Goal: Communication & Community: Answer question/provide support

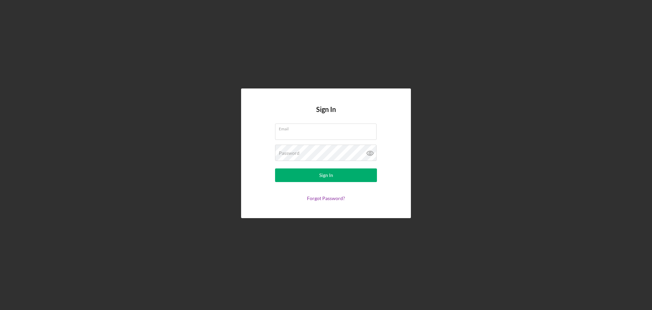
type input "KrabbyKohr@gmail.com"
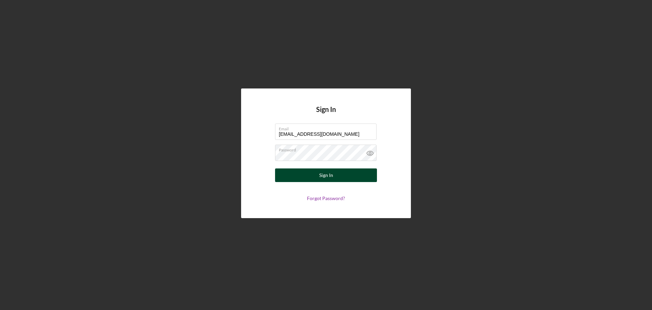
click at [321, 177] on div "Sign In" at bounding box center [326, 175] width 14 height 14
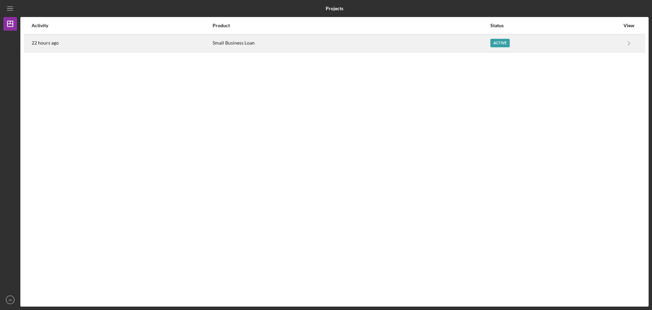
click at [496, 39] on div "Active" at bounding box center [500, 43] width 19 height 8
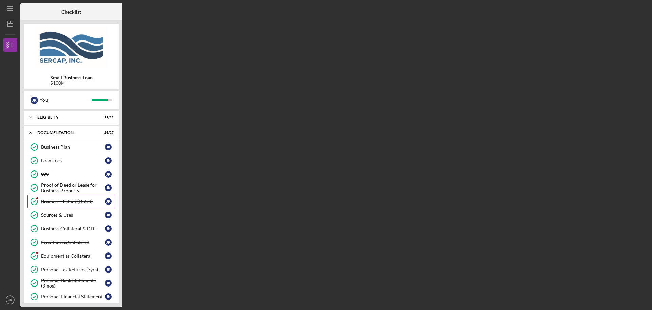
click at [68, 201] on div "Business History (DSCR)" at bounding box center [73, 200] width 64 height 5
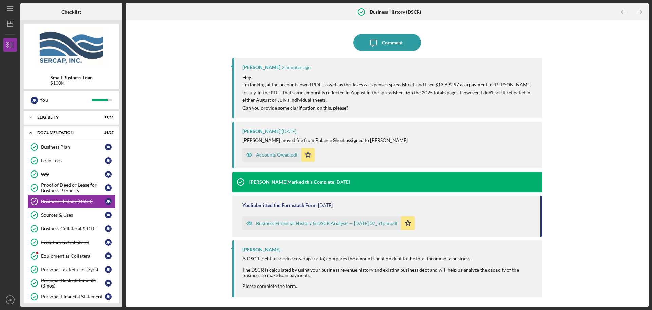
click at [271, 152] on div "Accounts Owed.pdf" at bounding box center [272, 155] width 59 height 14
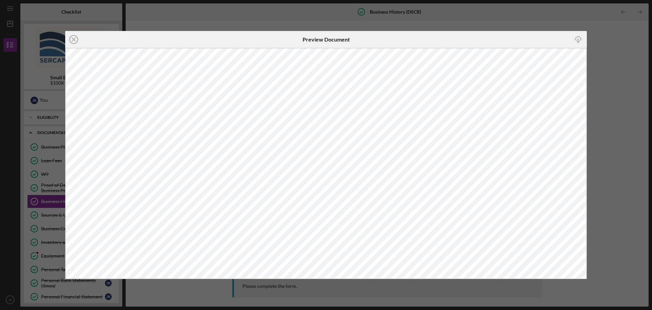
click at [219, 18] on div "Icon/Close Preview Document Icon/Download" at bounding box center [326, 155] width 652 height 310
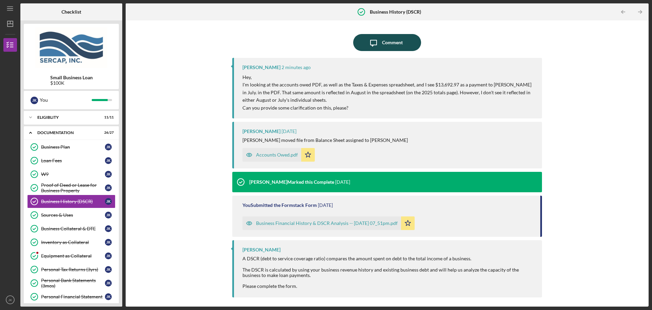
click at [393, 38] on div "Comment" at bounding box center [392, 42] width 21 height 17
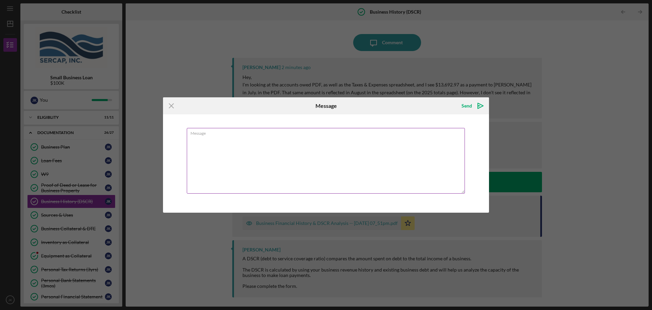
click at [295, 132] on div "Message" at bounding box center [326, 161] width 279 height 67
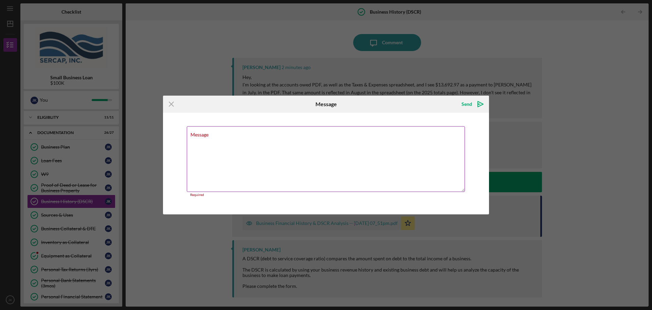
click at [284, 141] on textarea "Message" at bounding box center [326, 159] width 278 height 66
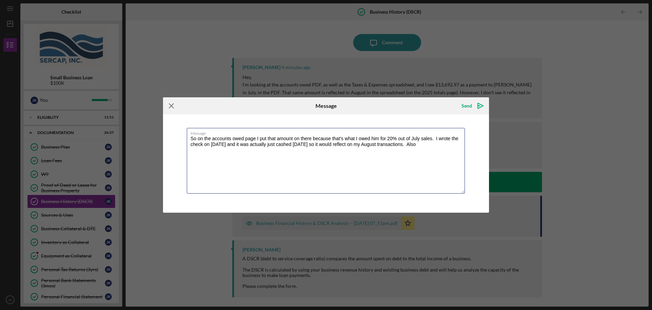
type textarea "So on the accounts owed page I put that amount on there because that's what I o…"
click at [171, 106] on line at bounding box center [171, 106] width 4 height 4
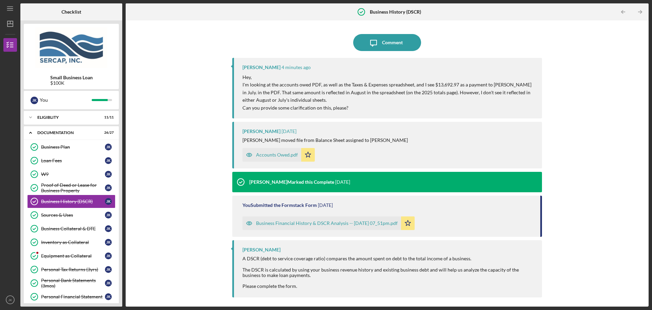
click at [167, 134] on div "Icon/Message Comment Lois Miller 4 minutes ago Hey, I'm looking at the accounts…" at bounding box center [387, 163] width 516 height 279
click at [77, 255] on div "Equipment as Collateral" at bounding box center [73, 255] width 64 height 5
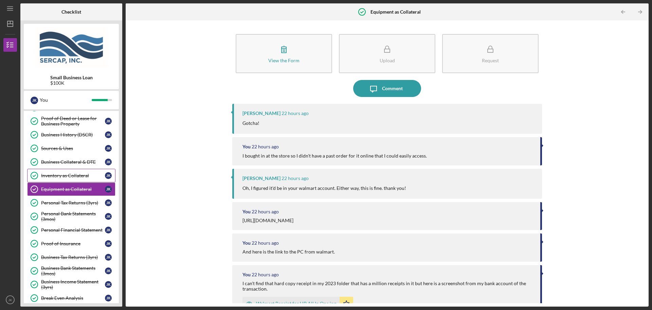
scroll to position [68, 0]
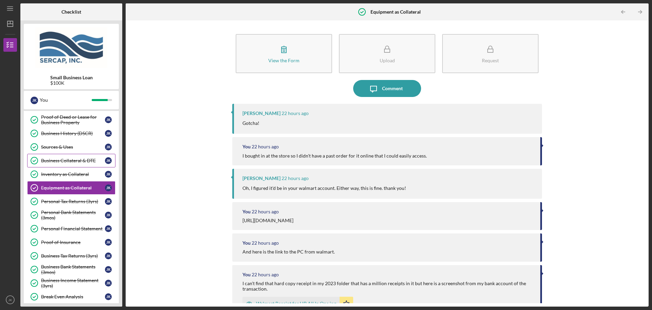
click at [73, 159] on div "Business Collateral & DTE" at bounding box center [73, 160] width 64 height 5
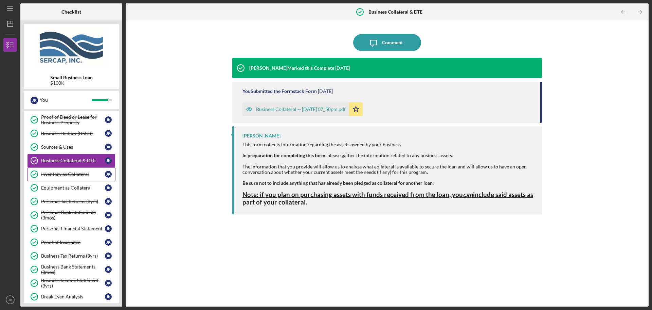
click at [69, 171] on link "Inventory as Collateral Inventory as Collateral J K" at bounding box center [71, 174] width 88 height 14
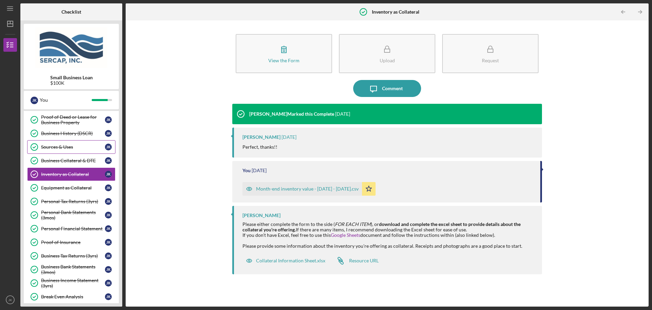
click at [65, 143] on link "Sources & Uses Sources & Uses J K" at bounding box center [71, 147] width 88 height 14
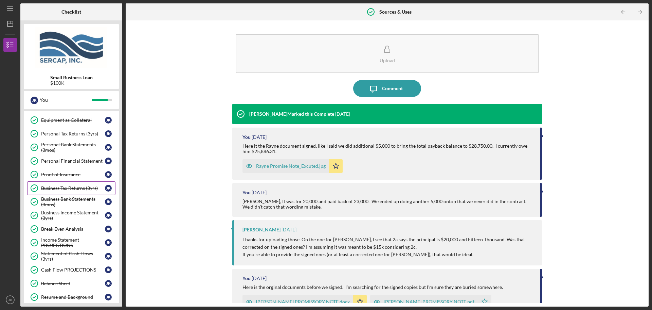
scroll to position [136, 0]
click at [79, 198] on div "Business Bank Statements (3mos)" at bounding box center [73, 201] width 64 height 11
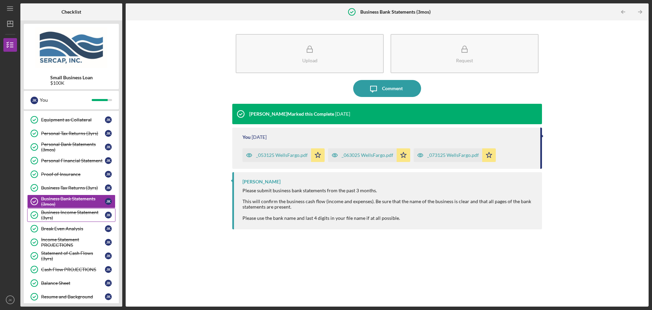
click at [77, 211] on div "Business Income Statement (3yrs)" at bounding box center [73, 214] width 64 height 11
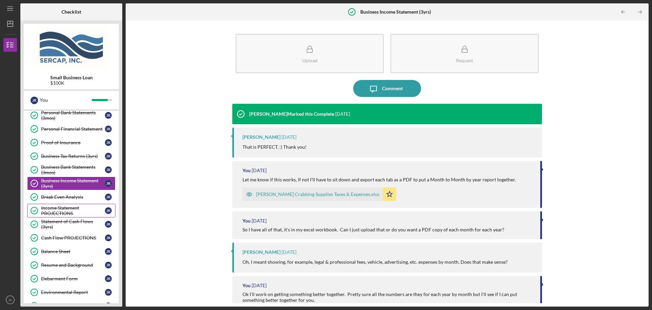
scroll to position [170, 0]
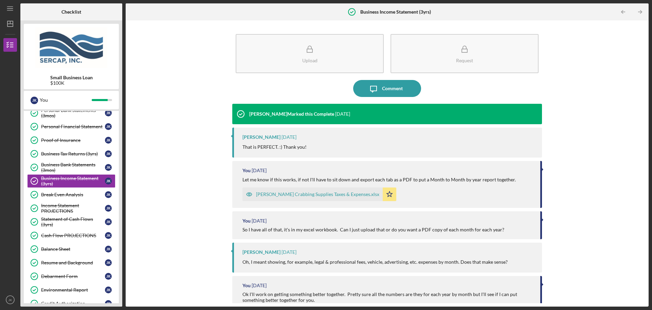
click at [298, 196] on div "Kohr Crabbing Supplies Taxes & Expenses.xlsx" at bounding box center [317, 193] width 123 height 5
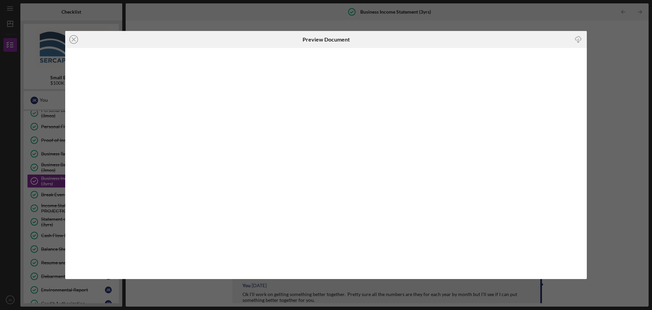
click at [616, 49] on div "Icon/Close Preview Document Icon/Download" at bounding box center [326, 155] width 652 height 310
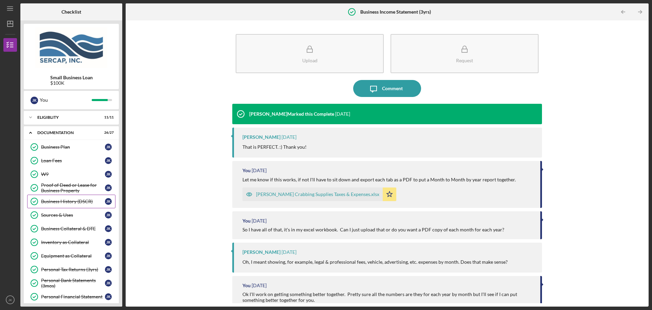
click at [69, 202] on div "Business History (DSCR)" at bounding box center [73, 200] width 64 height 5
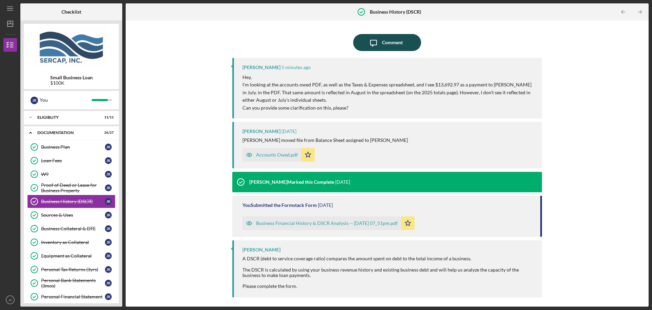
click at [387, 47] on div "Comment" at bounding box center [392, 42] width 21 height 17
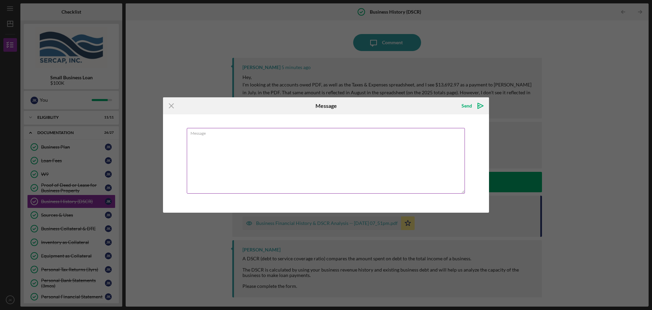
click at [293, 159] on textarea "Message" at bounding box center [326, 161] width 278 height 66
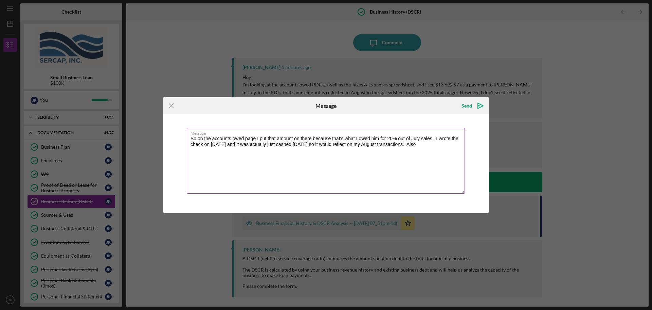
click at [437, 145] on textarea "So on the accounts owed page I put that amount on there because that's what I o…" at bounding box center [326, 161] width 278 height 66
type textarea "So on the accounts owed page I put that amount on there because that's what I o…"
click at [475, 106] on icon "Icon/icon-invite-send" at bounding box center [480, 105] width 17 height 17
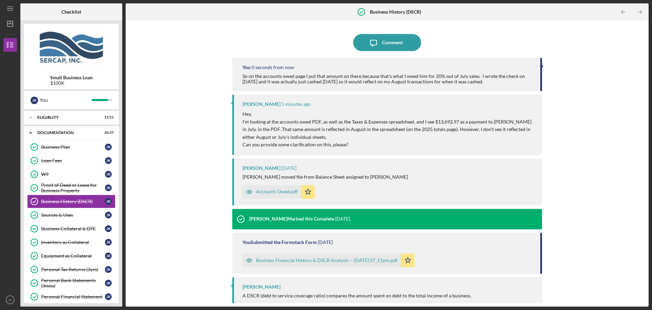
click at [180, 60] on div "Icon/Message Comment You 0 seconds from now So on the accounts owed page I put …" at bounding box center [387, 163] width 516 height 279
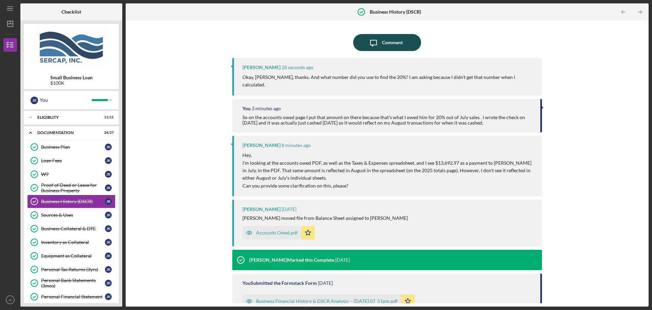
click at [382, 41] on div "Comment" at bounding box center [392, 42] width 21 height 17
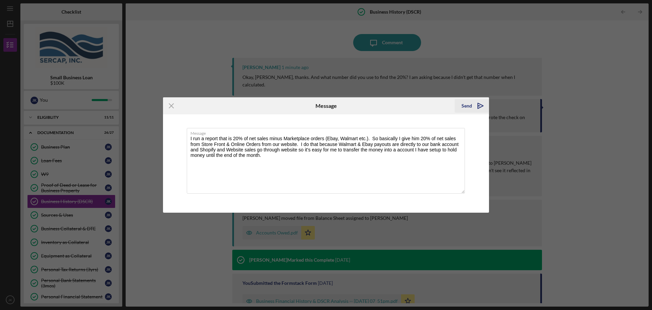
type textarea "I run a report that is 20% of net sales minus Marketplace orders (Ebay, Walmart…"
click at [467, 107] on div "Send" at bounding box center [467, 106] width 11 height 14
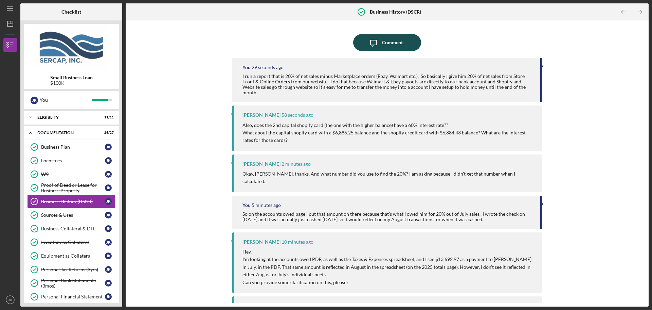
click at [391, 42] on div "Comment" at bounding box center [392, 42] width 21 height 17
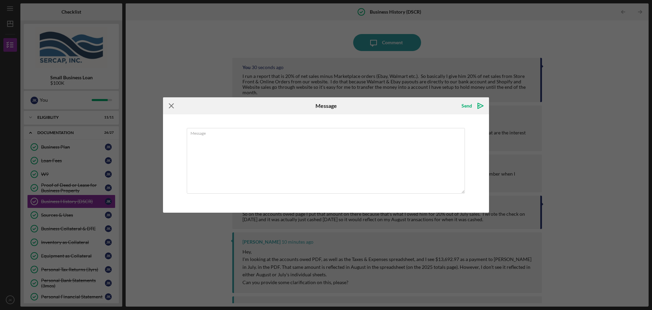
click at [170, 106] on icon "Icon/Menu Close" at bounding box center [171, 105] width 17 height 17
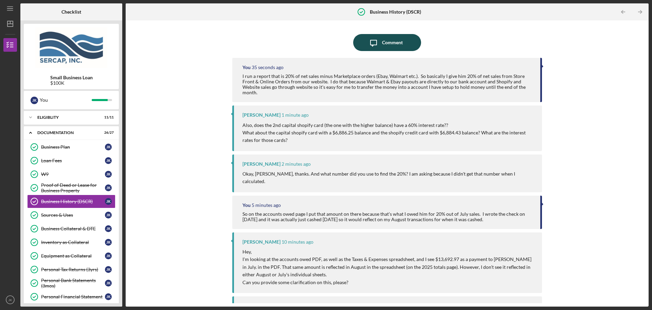
click at [387, 37] on div "Comment" at bounding box center [392, 42] width 21 height 17
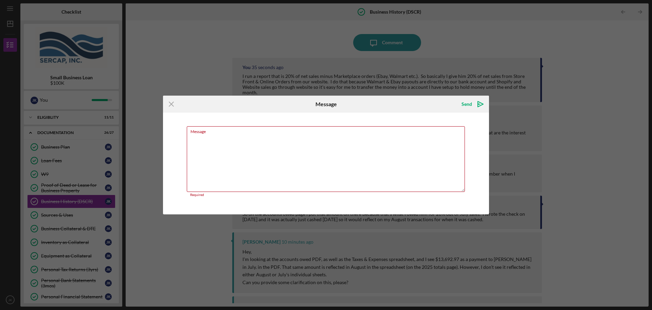
click at [217, 58] on div "Icon/Menu Close Message Send Icon/icon-invite-send Message Required Cancel Send…" at bounding box center [326, 155] width 652 height 310
drag, startPoint x: 170, startPoint y: 106, endPoint x: 242, endPoint y: 122, distance: 73.2
click at [171, 106] on icon "Icon/Menu Close" at bounding box center [171, 103] width 17 height 17
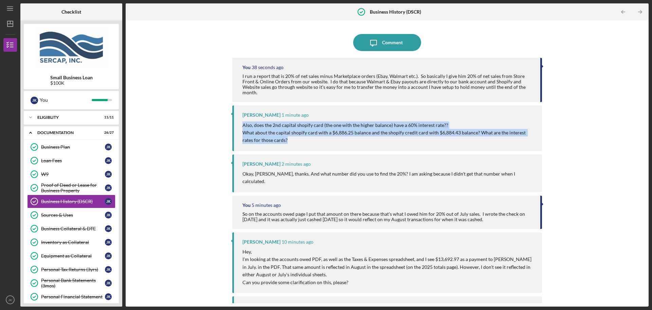
drag, startPoint x: 274, startPoint y: 142, endPoint x: 240, endPoint y: 125, distance: 38.0
click at [240, 125] on div "Lois Miller 1 minute ago Also, does the 2nd capital shopify card (the one with …" at bounding box center [387, 127] width 310 height 45
copy div "Also, does the 2nd capital shopify card (the one with the higher balance) have …"
click at [378, 47] on icon "Icon/Message" at bounding box center [373, 42] width 17 height 17
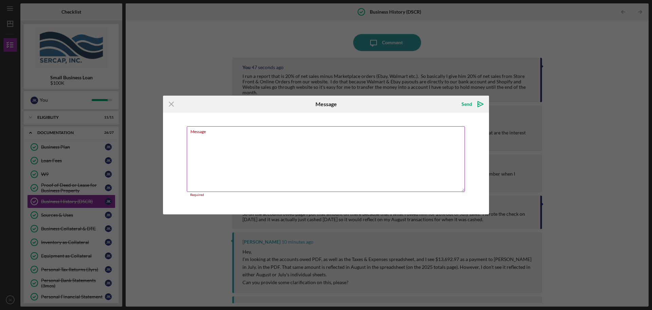
click at [248, 137] on textarea "Message" at bounding box center [326, 159] width 278 height 66
paste textarea "Also, does the 2nd capital shopify card (the one with the higher balance) have …"
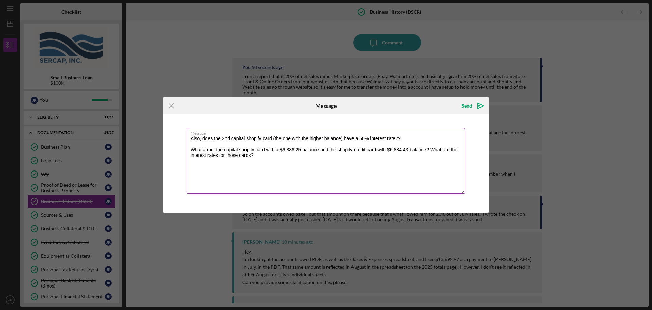
click at [191, 139] on textarea "Also, does the 2nd capital shopify card (the one with the higher balance) have …" at bounding box center [326, 161] width 278 height 66
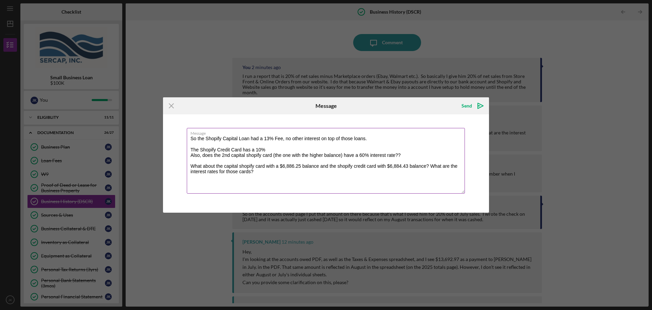
click at [261, 150] on textarea "So the Shopify Capital Loan had a 13% Fee, no other interest on top of those lo…" at bounding box center [326, 161] width 278 height 66
drag, startPoint x: 403, startPoint y: 153, endPoint x: 190, endPoint y: 154, distance: 212.7
click at [190, 154] on textarea "So the Shopify Capital Loan had a 13% Fee, no other interest on top of those lo…" at bounding box center [326, 161] width 278 height 66
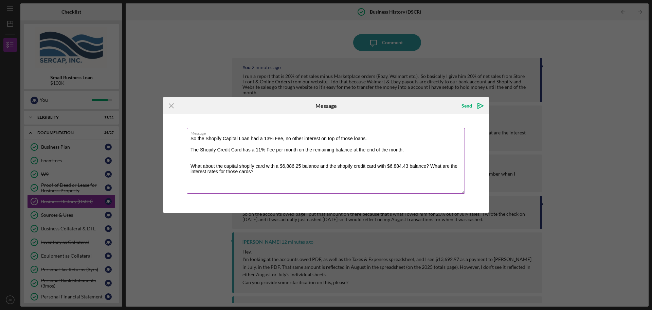
click at [367, 138] on textarea "So the Shopify Capital Loan had a 13% Fee, no other interest on top of those lo…" at bounding box center [326, 161] width 278 height 66
click at [439, 140] on textarea "So the Shopify Capital Loan had a 13% Fee, no other interest on top of those lo…" at bounding box center [326, 161] width 278 height 66
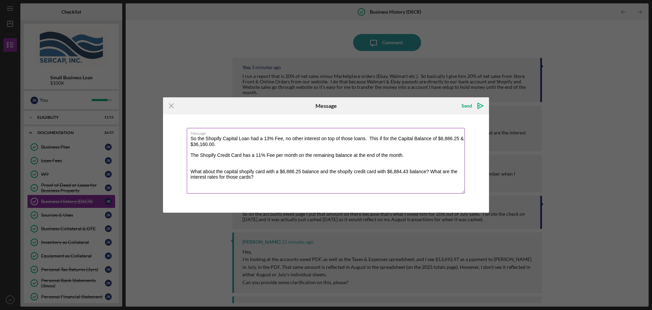
drag, startPoint x: 262, startPoint y: 179, endPoint x: 192, endPoint y: 164, distance: 72.0
click at [192, 164] on textarea "So the Shopify Capital Loan had a 13% Fee, no other interest on top of those lo…" at bounding box center [326, 161] width 278 height 66
type textarea "So the Shopify Capital Loan had a 13% Fee, no other interest on top of those lo…"
click at [472, 104] on div "Send" at bounding box center [467, 106] width 11 height 14
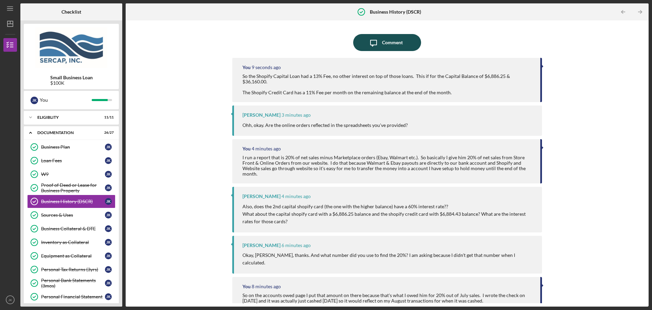
click at [382, 44] on div "Comment" at bounding box center [392, 42] width 21 height 17
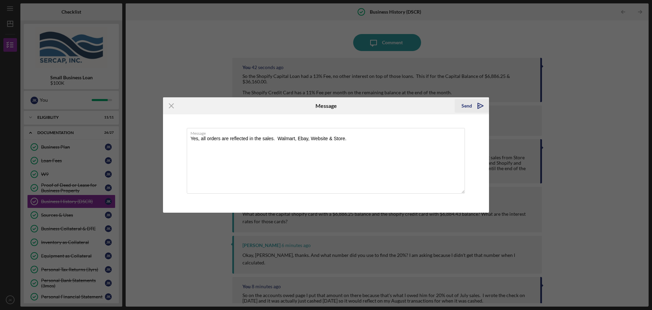
type textarea "Yes, all orders are reflected in the sales. Walmart, Ebay, Website & Store."
click at [464, 101] on div "Send" at bounding box center [467, 106] width 11 height 14
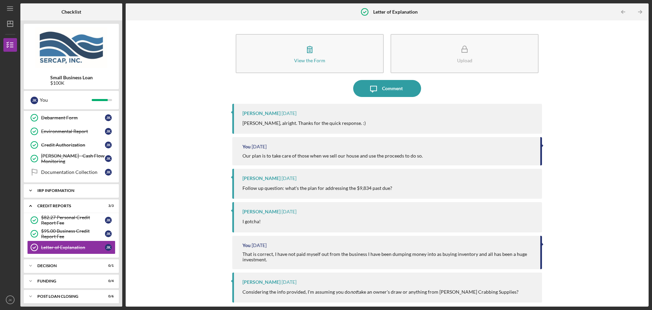
scroll to position [332, 0]
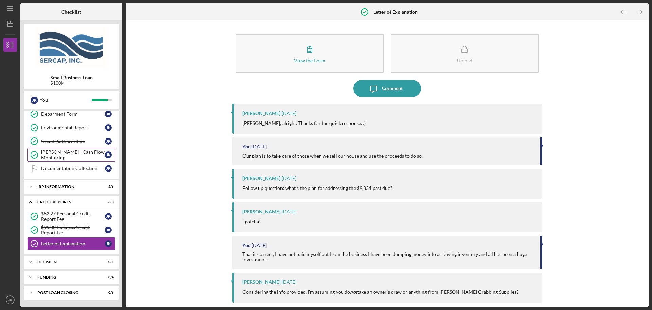
click at [86, 199] on div "Icon/Expander credit reports 3 / 3" at bounding box center [71, 202] width 95 height 14
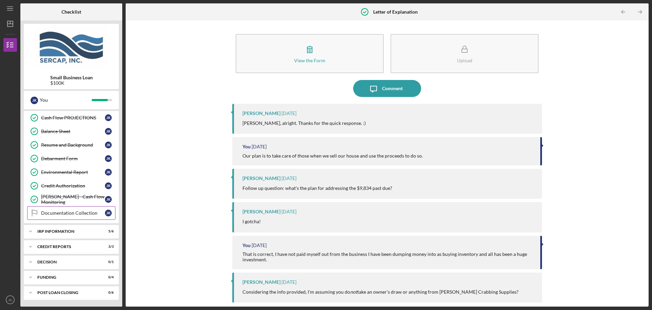
scroll to position [287, 0]
click at [89, 230] on div "IRP Information" at bounding box center [73, 231] width 73 height 4
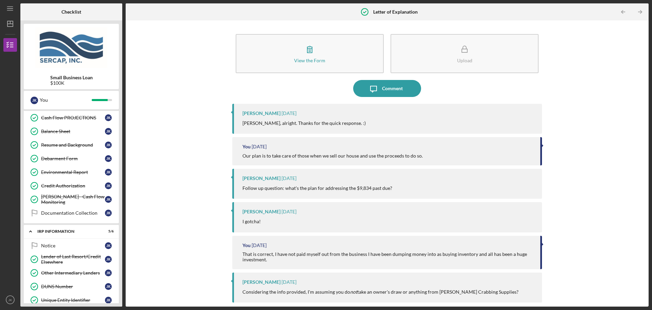
scroll to position [332, 0]
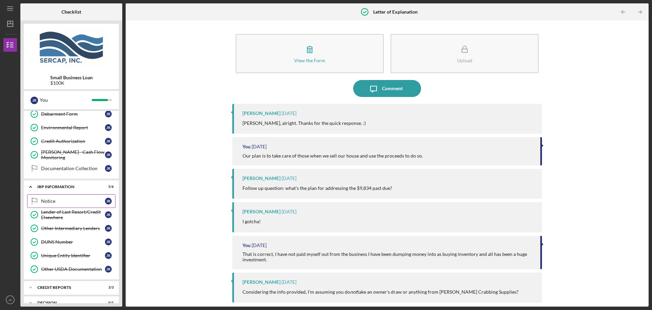
click at [61, 197] on link "Notice Notice J K" at bounding box center [71, 201] width 88 height 14
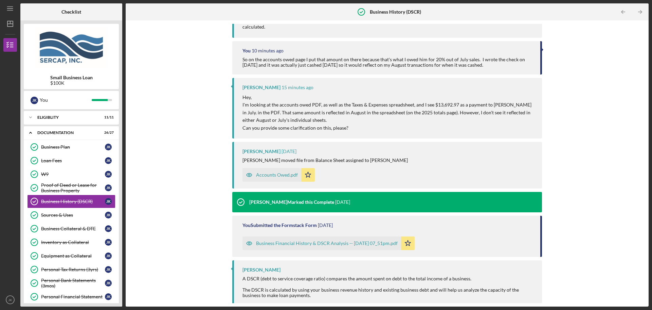
scroll to position [309, 0]
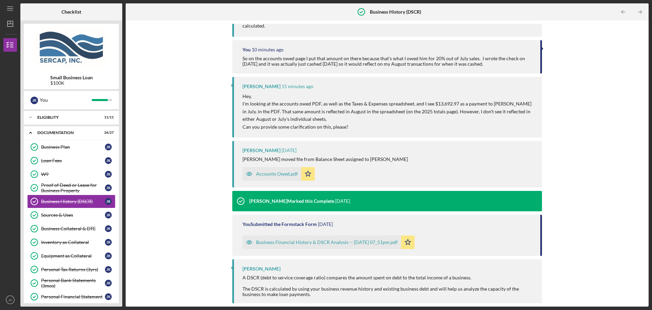
click at [273, 171] on div "Accounts Owed.pdf" at bounding box center [277, 173] width 42 height 5
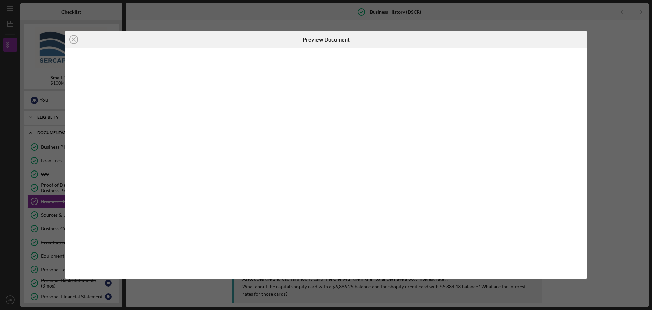
scroll to position [306, 0]
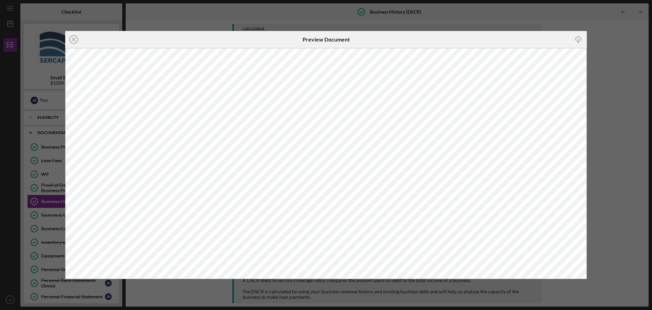
click at [333, 20] on div "Icon/Close Preview Document Icon/Download" at bounding box center [326, 155] width 652 height 310
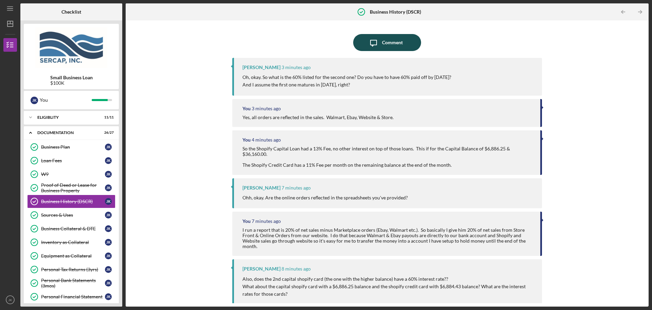
click at [381, 43] on icon "Icon/Message" at bounding box center [373, 42] width 17 height 17
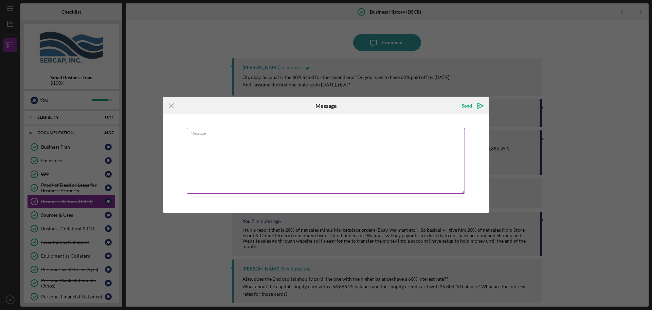
click at [295, 157] on textarea "Message" at bounding box center [326, 161] width 278 height 66
type textarea "That is correct, 60% paid by [DATE] and 100% paid off by 2.2026."
click at [467, 107] on div "Send" at bounding box center [467, 106] width 11 height 14
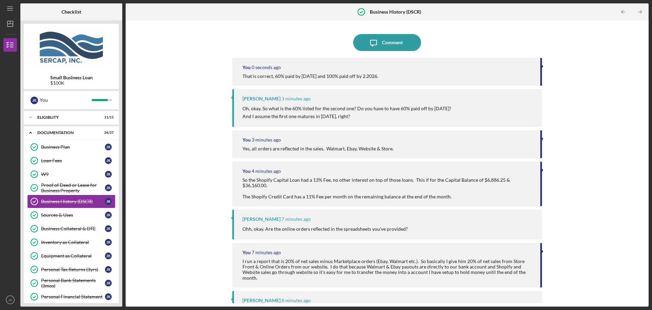
click at [209, 61] on div "Icon/Message Comment You 0 seconds ago That is correct, 60% paid by [DATE] and …" at bounding box center [387, 163] width 516 height 279
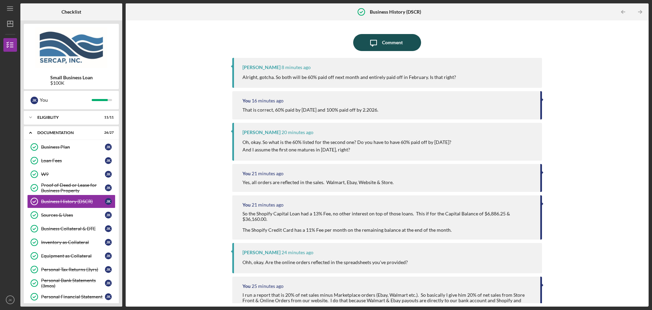
click at [392, 37] on div "Comment" at bounding box center [392, 42] width 21 height 17
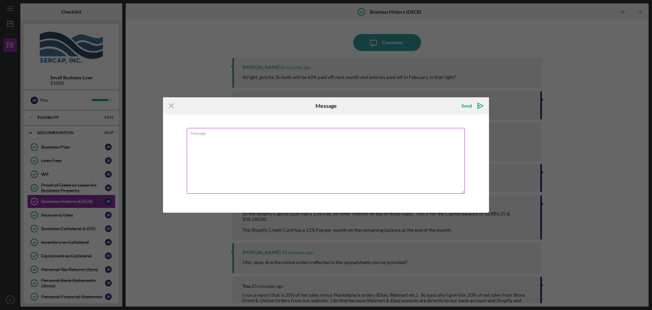
click at [243, 159] on textarea "Message" at bounding box center [326, 161] width 278 height 66
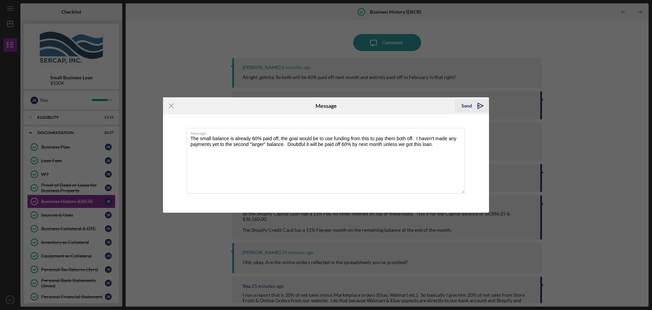
type textarea "The small balance is already 60% paid off, the goal would be to use funding fro…"
click at [468, 111] on div "Send" at bounding box center [467, 106] width 11 height 14
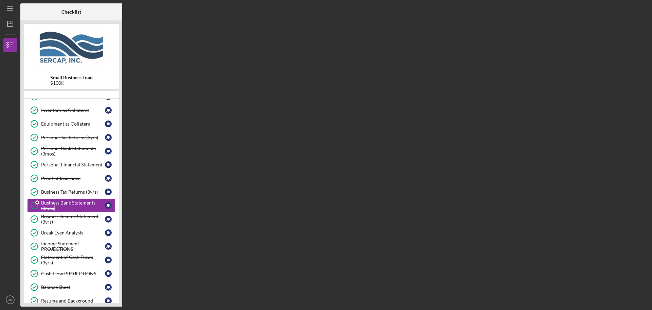
scroll to position [125, 0]
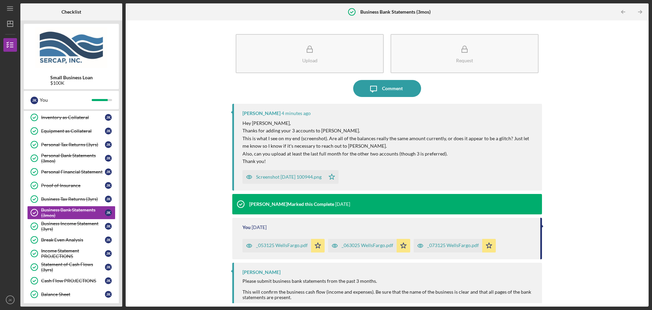
click at [280, 180] on div "Screenshot [DATE] 100944.png" at bounding box center [284, 177] width 83 height 14
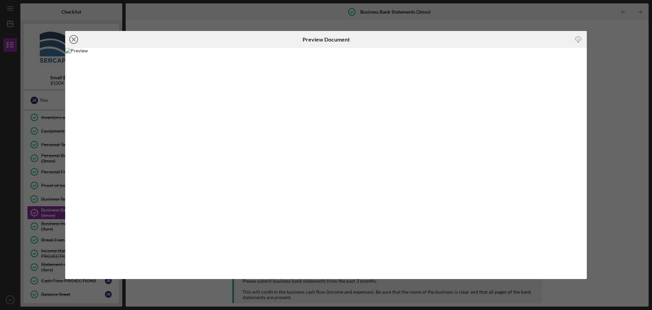
click at [71, 37] on icon "Icon/Close" at bounding box center [73, 39] width 17 height 17
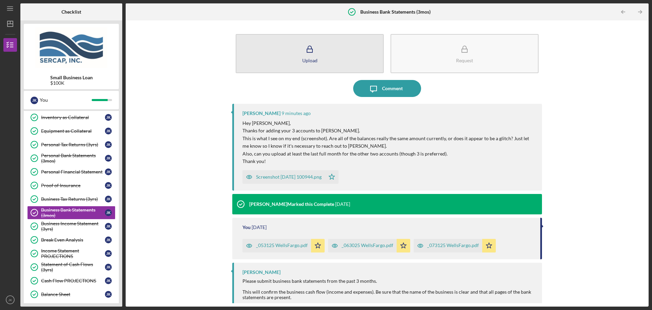
click at [312, 53] on icon "button" at bounding box center [309, 49] width 17 height 17
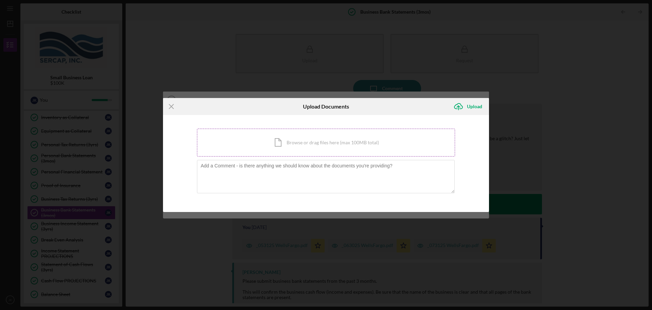
click at [295, 137] on div "Icon/Document Browse or drag files here (max 100MB total) Tap to choose files o…" at bounding box center [326, 142] width 258 height 28
click at [304, 145] on div "Icon/Document Browse or drag files here (max 100MB total) Tap to choose files o…" at bounding box center [326, 142] width 258 height 28
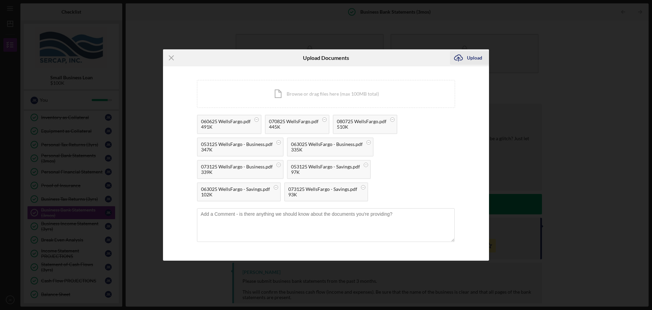
click at [468, 56] on div "Upload" at bounding box center [474, 58] width 15 height 14
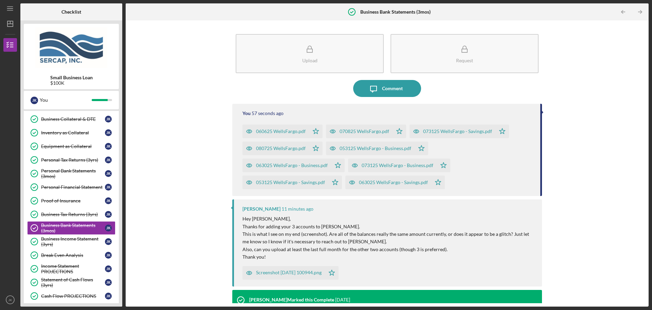
scroll to position [57, 0]
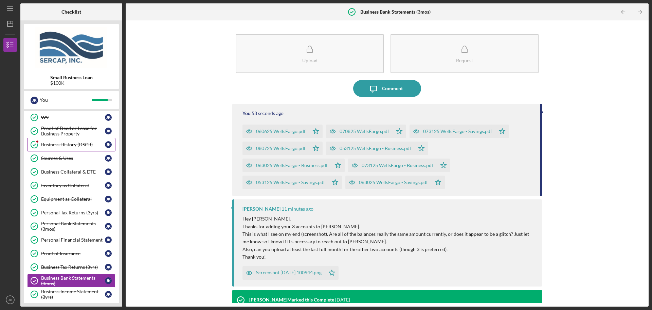
click at [66, 148] on link "Business History (DSCR) Business History (DSCR) J K" at bounding box center [71, 145] width 88 height 14
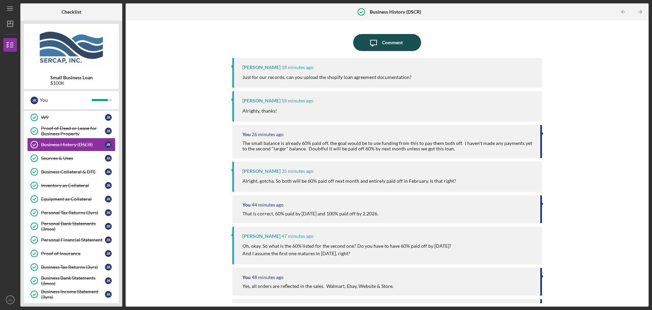
click at [382, 43] on div "Comment" at bounding box center [392, 42] width 21 height 17
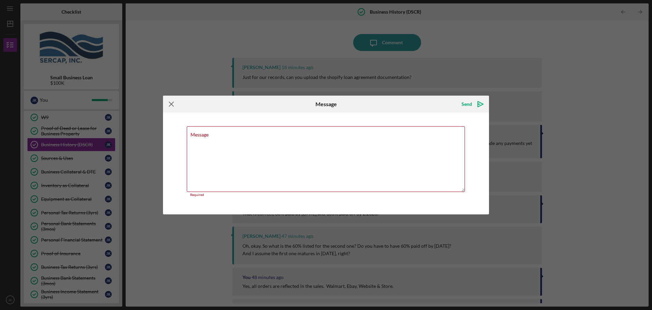
click at [170, 101] on icon "Icon/Menu Close" at bounding box center [171, 103] width 17 height 17
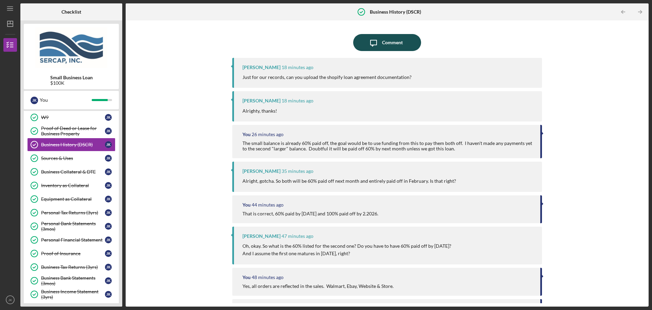
click at [385, 45] on div "Comment" at bounding box center [392, 42] width 21 height 17
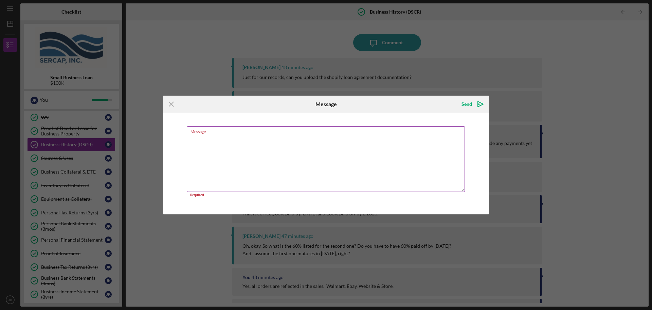
click at [337, 157] on textarea "Message" at bounding box center [326, 159] width 278 height 66
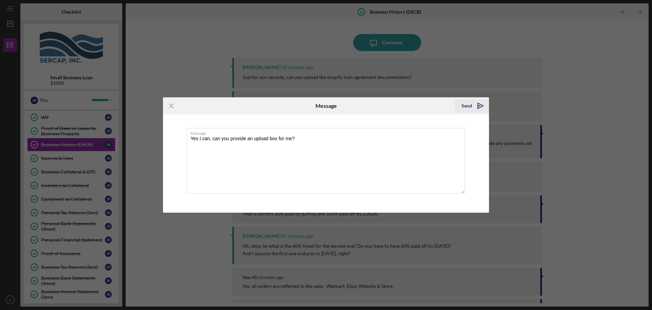
type textarea "Yes I can, can you provide an upload box for me?"
click at [467, 108] on div "Send" at bounding box center [467, 106] width 11 height 14
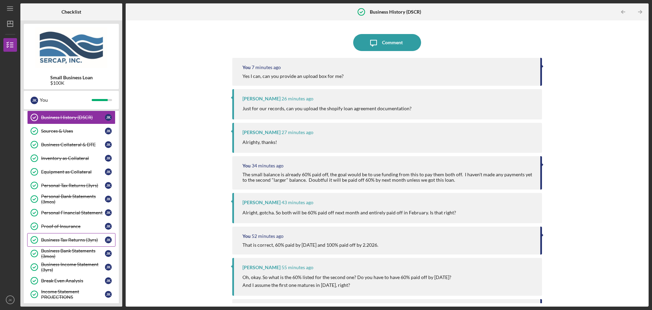
scroll to position [102, 0]
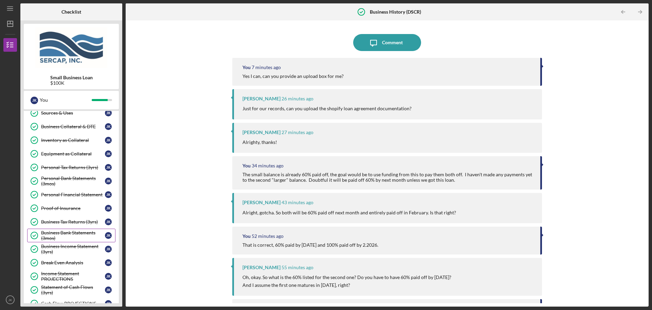
click at [74, 231] on div "Business Bank Statements (3mos)" at bounding box center [73, 235] width 64 height 11
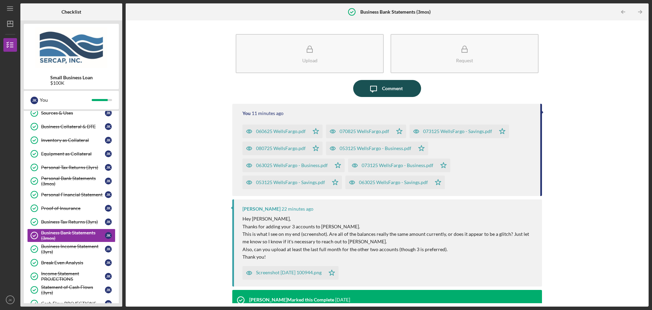
click at [403, 87] on button "Icon/Message Comment" at bounding box center [387, 88] width 68 height 17
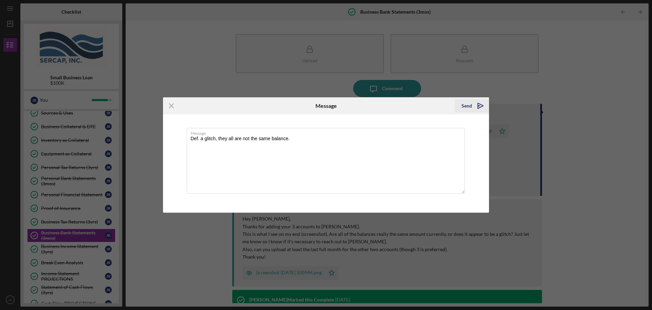
type textarea "Def. a glitch, they all are not the same balance."
click at [474, 104] on icon "Icon/icon-invite-send" at bounding box center [480, 105] width 17 height 17
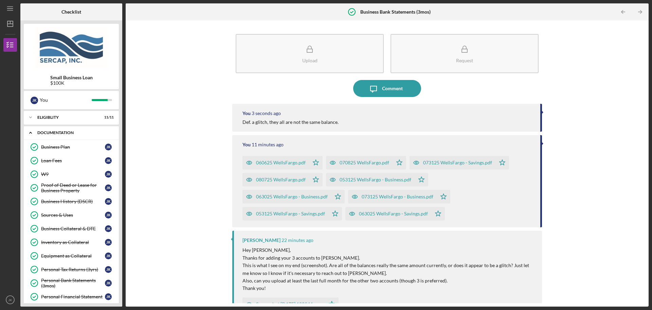
drag, startPoint x: 30, startPoint y: 133, endPoint x: 34, endPoint y: 133, distance: 3.7
click at [30, 133] on polyline at bounding box center [31, 132] width 2 height 1
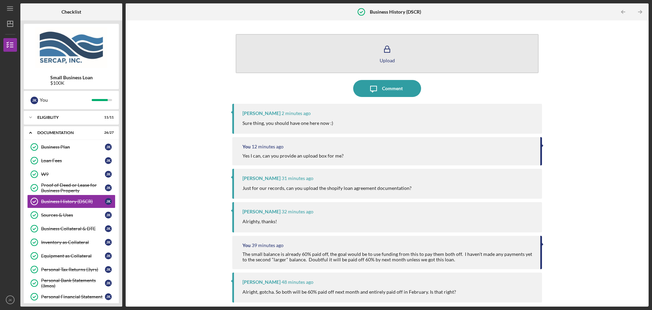
click at [381, 53] on icon "button" at bounding box center [387, 49] width 17 height 17
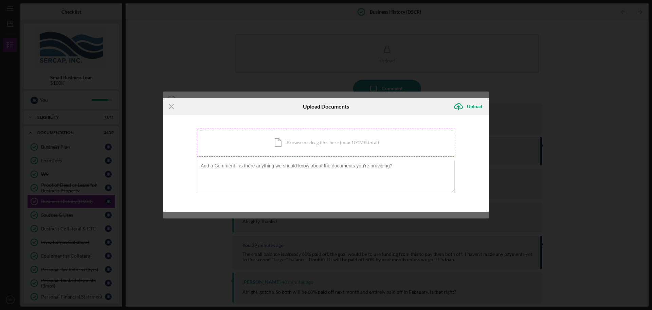
click at [281, 143] on div "Icon/Document Browse or drag files here (max 100MB total) Tap to choose files o…" at bounding box center [326, 142] width 258 height 28
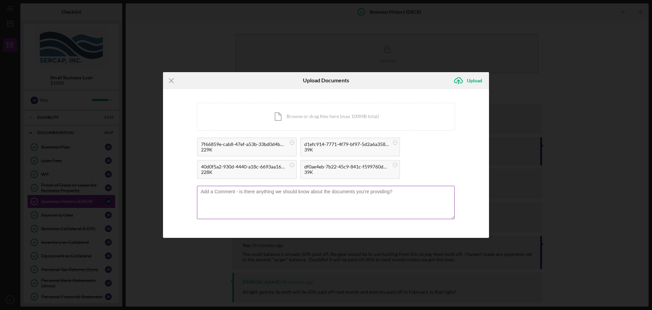
click at [287, 193] on textarea at bounding box center [326, 202] width 258 height 33
type textarea "Here you go, I included a balance sheet as well that shows current balance to d…"
click at [469, 83] on div "Upload" at bounding box center [474, 81] width 15 height 14
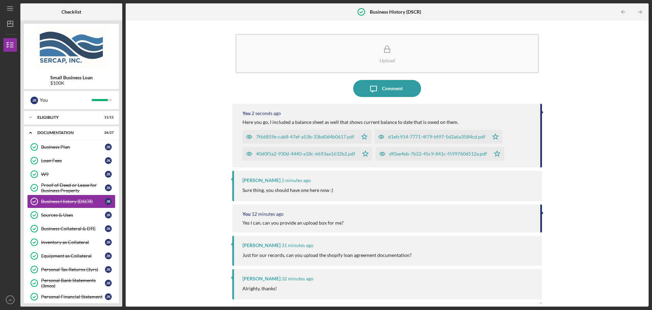
click at [247, 134] on icon "button" at bounding box center [250, 137] width 14 height 14
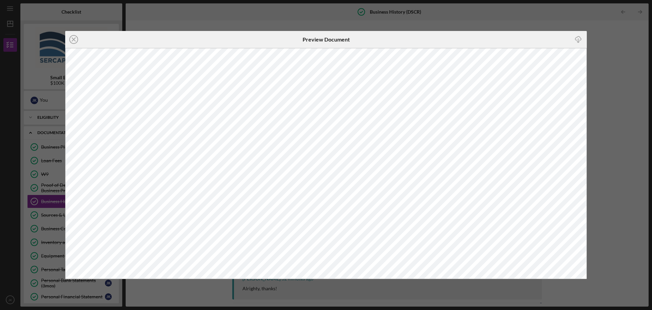
click at [616, 125] on div "Icon/Close Preview Document Icon/Download" at bounding box center [326, 155] width 652 height 310
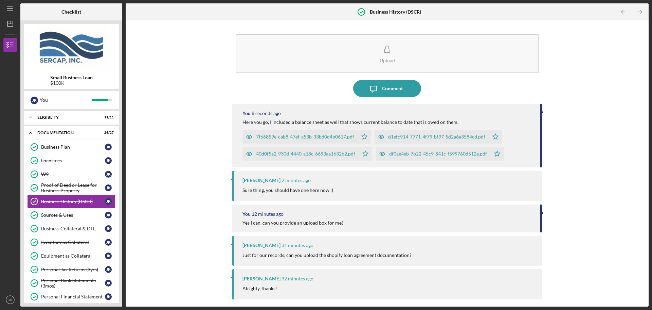
click at [249, 153] on icon "button" at bounding box center [250, 154] width 14 height 14
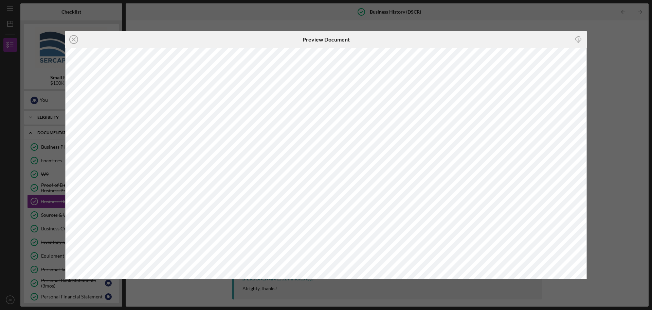
click at [614, 154] on div "Icon/Close Preview Document Icon/Download" at bounding box center [326, 155] width 652 height 310
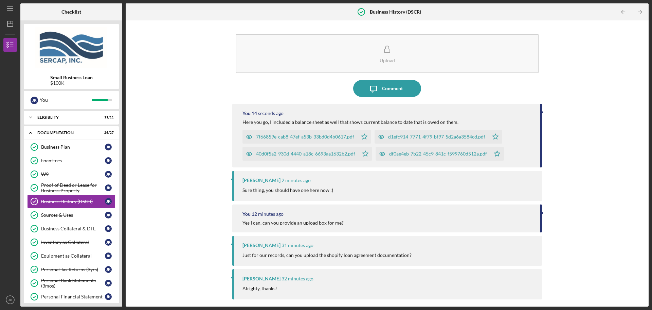
click at [248, 153] on icon "button" at bounding box center [250, 154] width 14 height 14
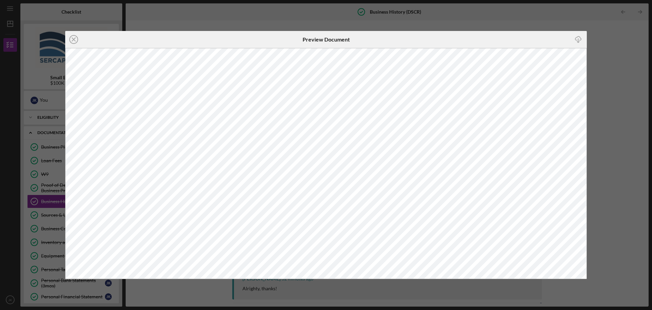
click at [609, 141] on div "Icon/Close Preview Document Icon/Download" at bounding box center [326, 155] width 652 height 310
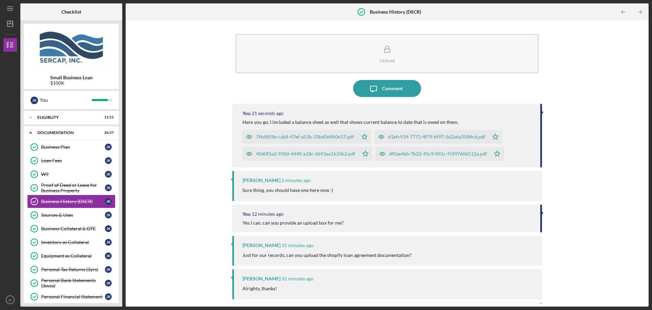
click at [378, 135] on icon "button" at bounding box center [382, 137] width 14 height 14
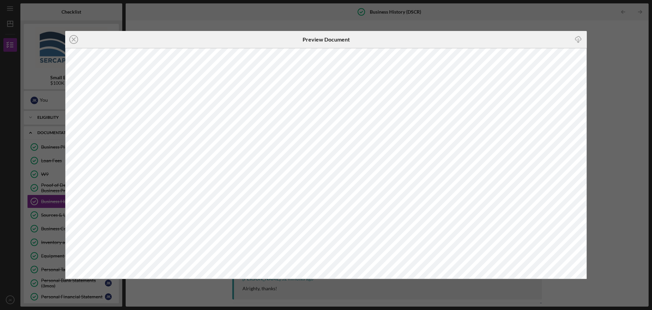
click at [603, 176] on div "Icon/Close Preview Document Icon/Download" at bounding box center [326, 155] width 652 height 310
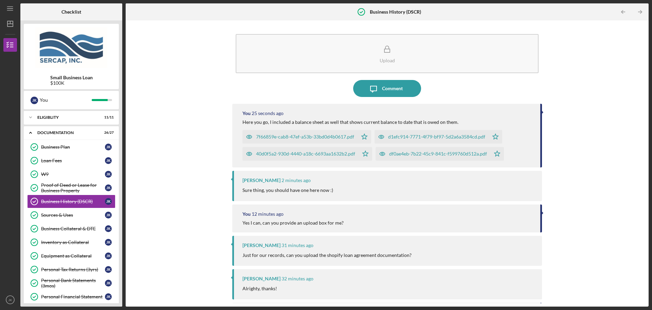
click at [206, 120] on div "Upload Icon/Message Comment You 25 seconds ago Here you go, I included a balanc…" at bounding box center [387, 163] width 516 height 279
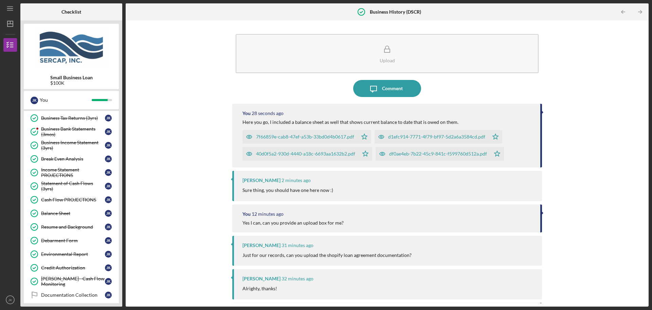
scroll to position [287, 0]
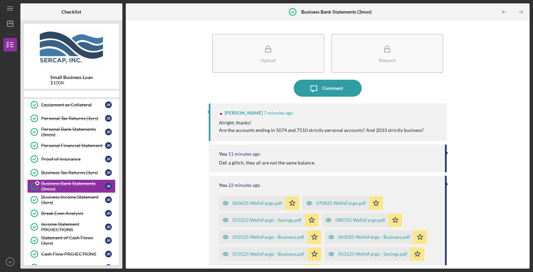
scroll to position [143, 0]
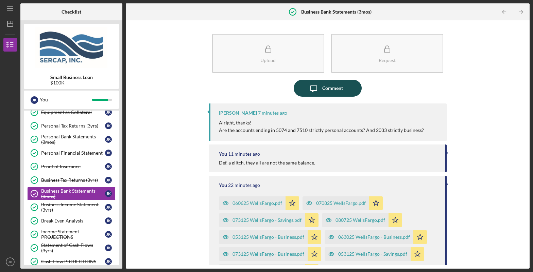
click at [320, 91] on icon "Icon/Message" at bounding box center [313, 88] width 17 height 17
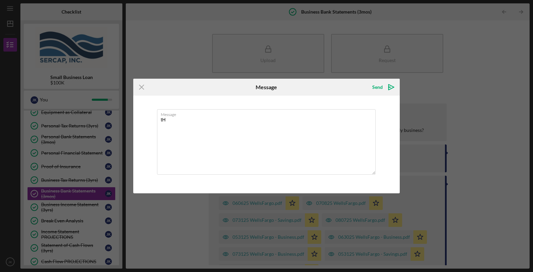
type textarea "t"
type textarea "That is correct!"
click at [380, 83] on div "Send" at bounding box center [377, 88] width 11 height 14
